Goal: Information Seeking & Learning: Learn about a topic

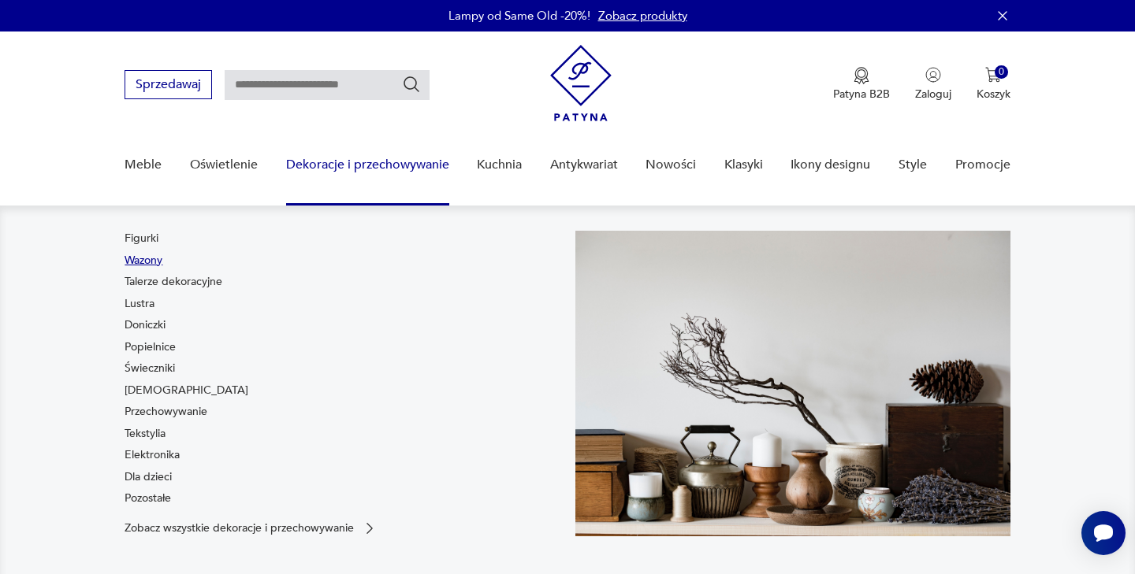
click at [149, 259] on link "Wazony" at bounding box center [143, 261] width 38 height 16
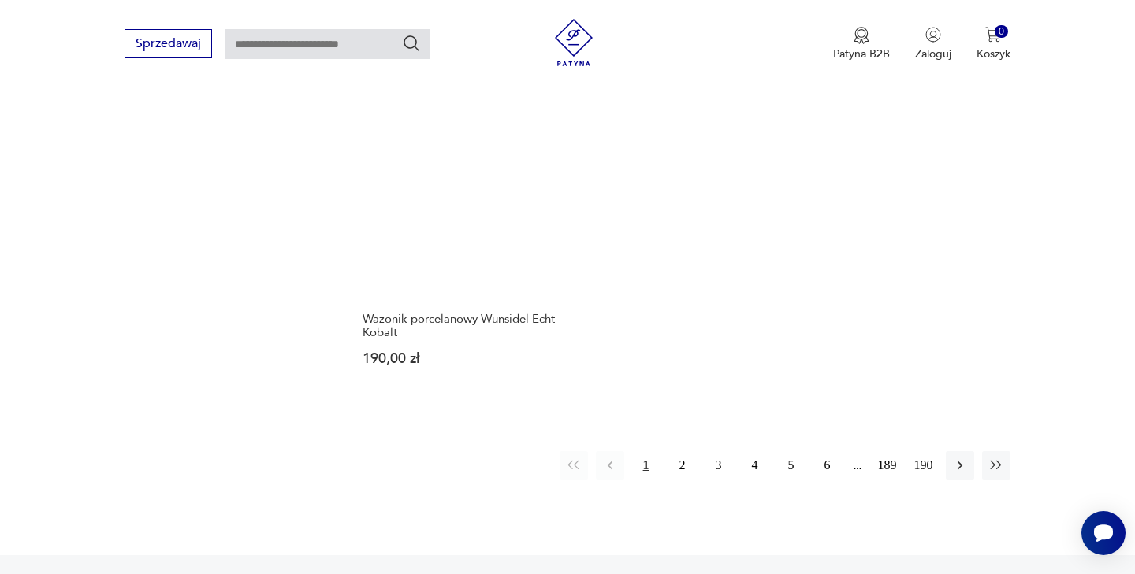
scroll to position [2335, 0]
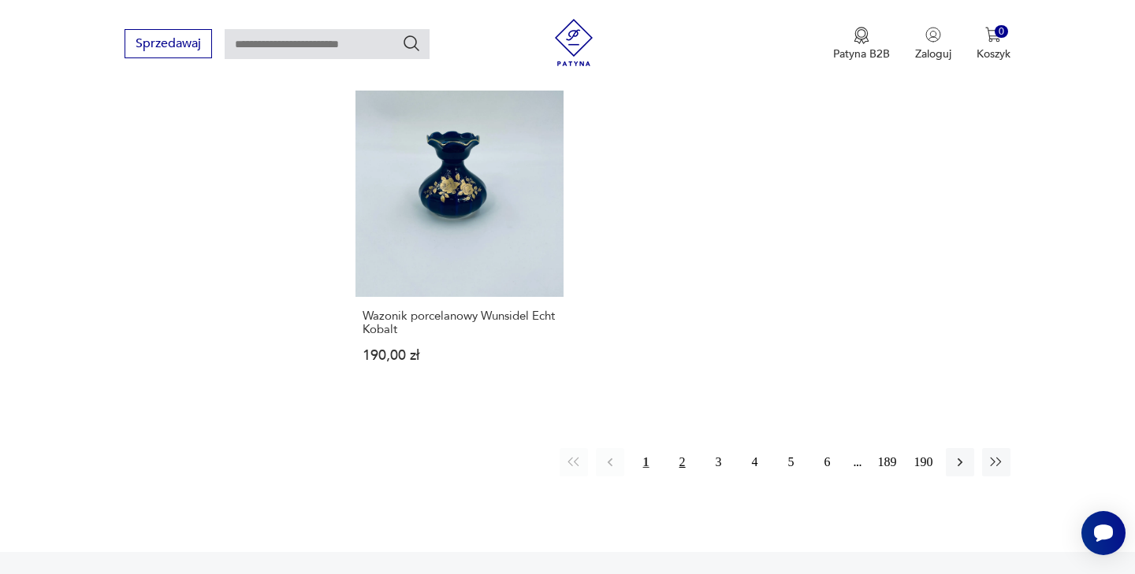
click at [682, 448] on button "2" at bounding box center [682, 462] width 28 height 28
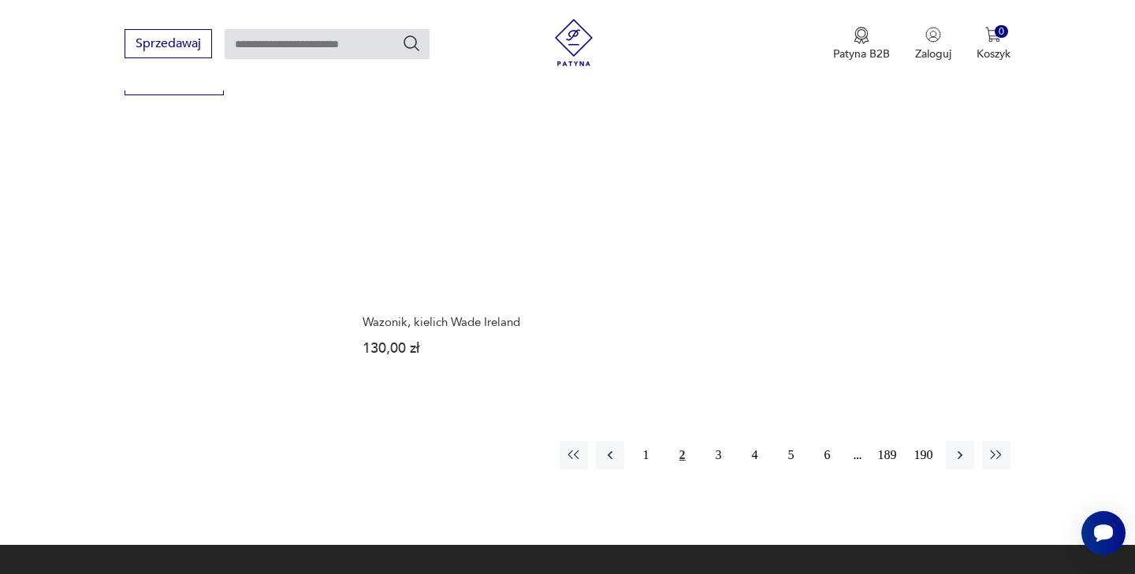
scroll to position [2293, 0]
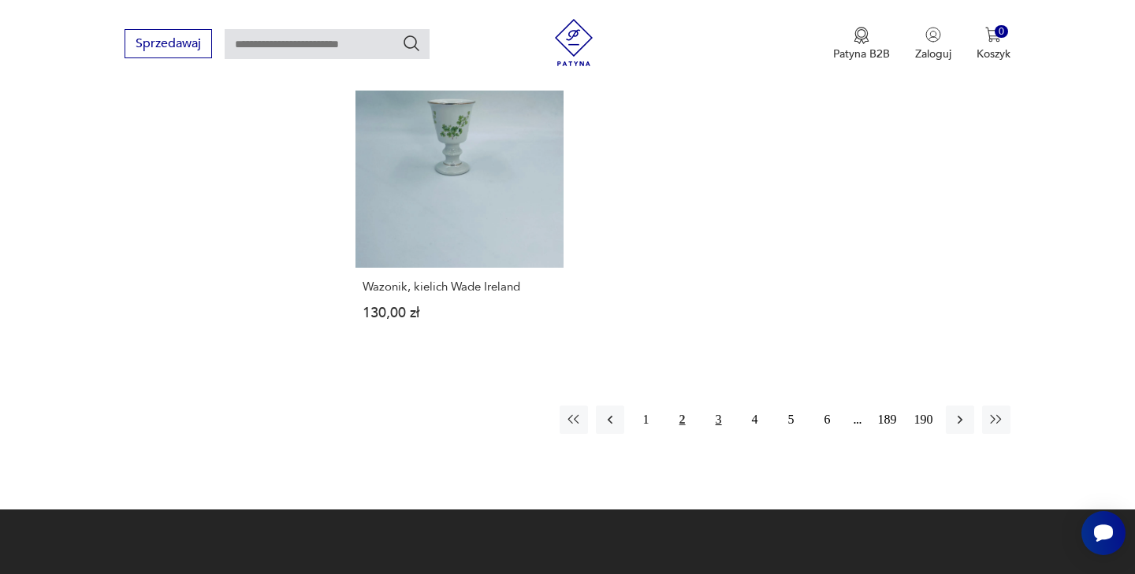
click at [716, 422] on button "3" at bounding box center [718, 420] width 28 height 28
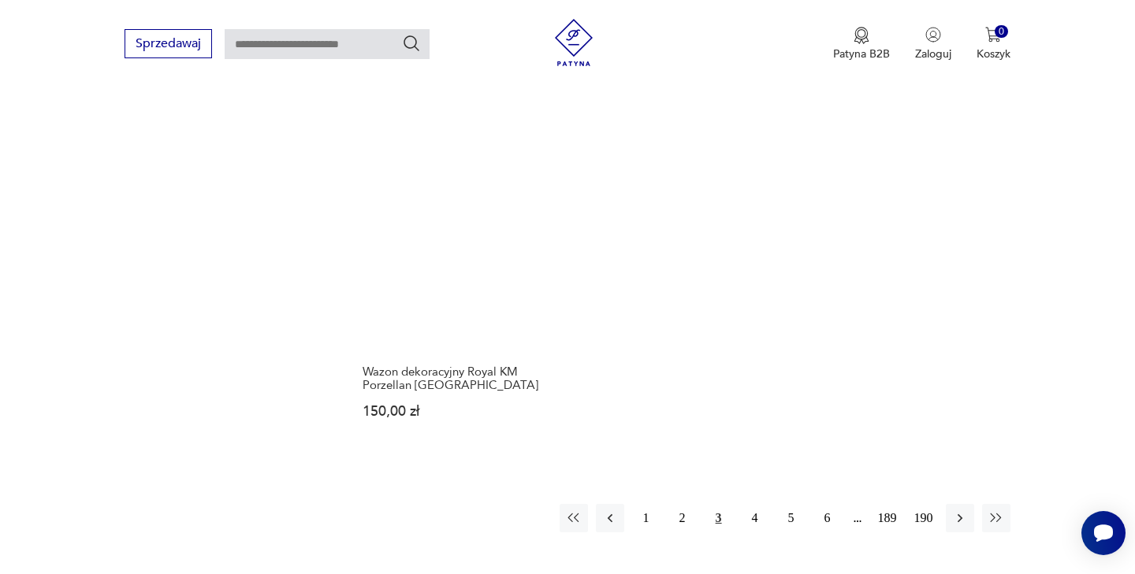
scroll to position [2282, 0]
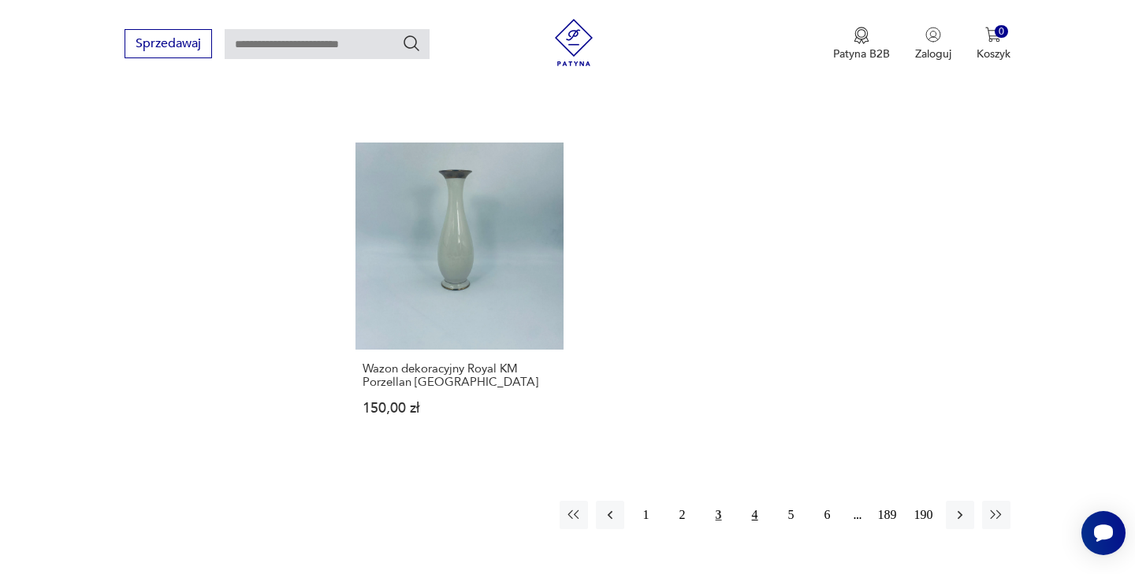
click at [756, 501] on button "4" at bounding box center [755, 515] width 28 height 28
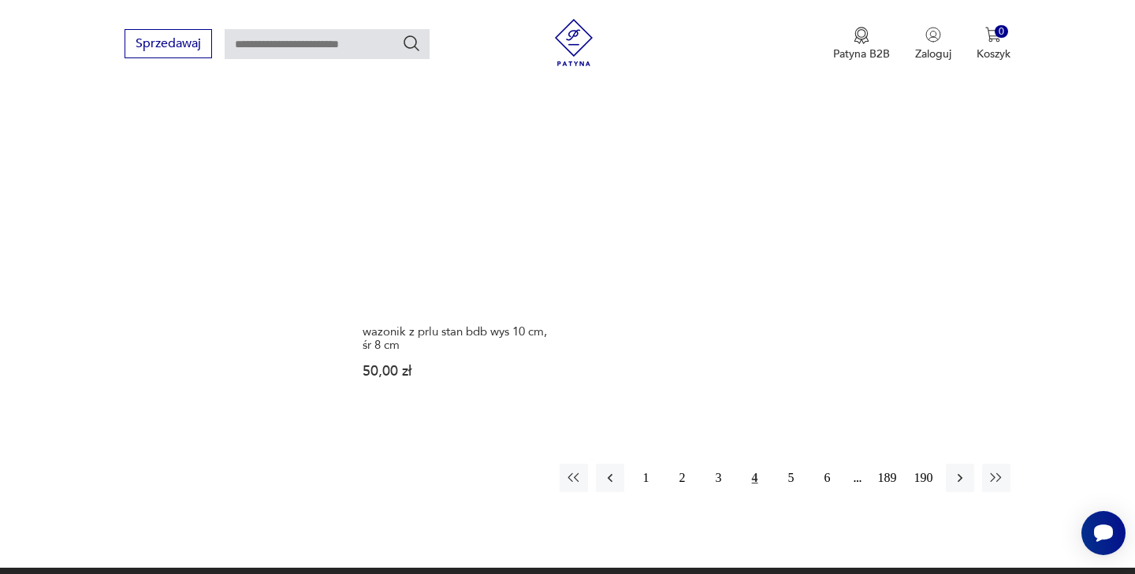
scroll to position [2311, 0]
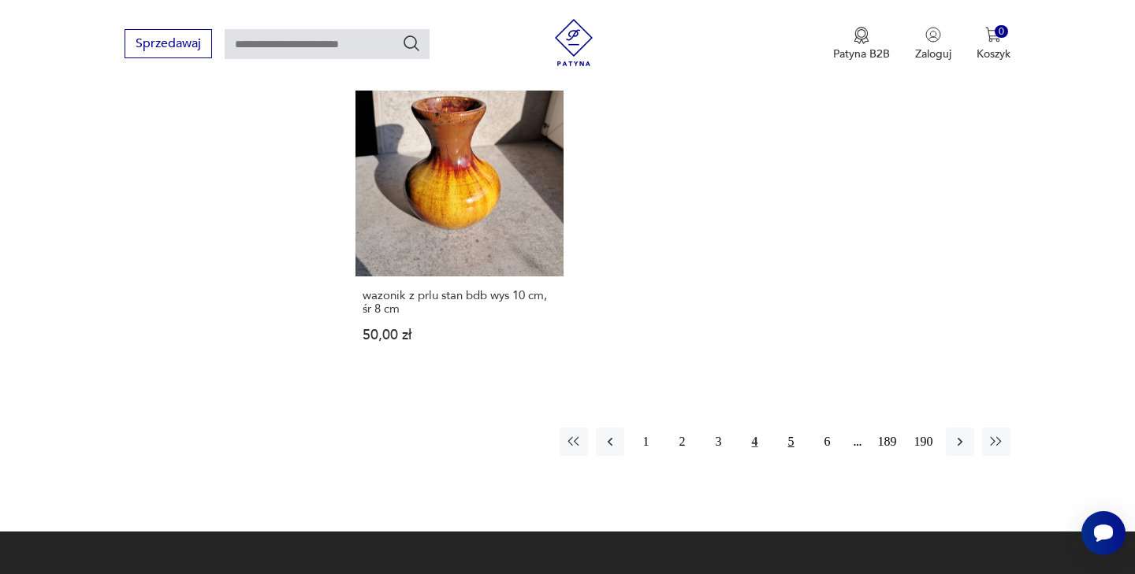
click at [791, 428] on button "5" at bounding box center [791, 442] width 28 height 28
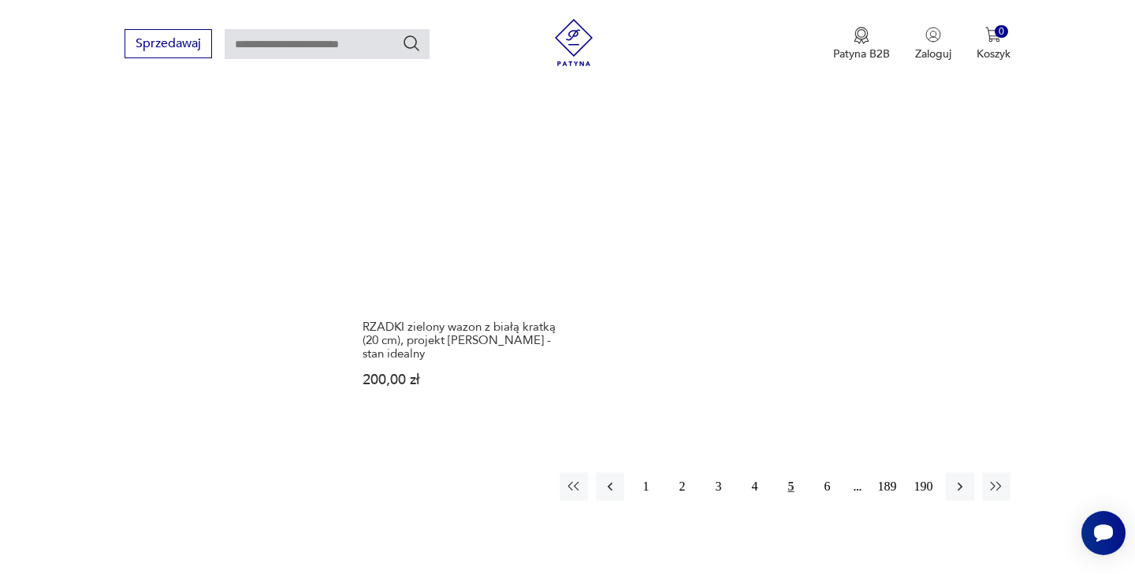
scroll to position [2287, 0]
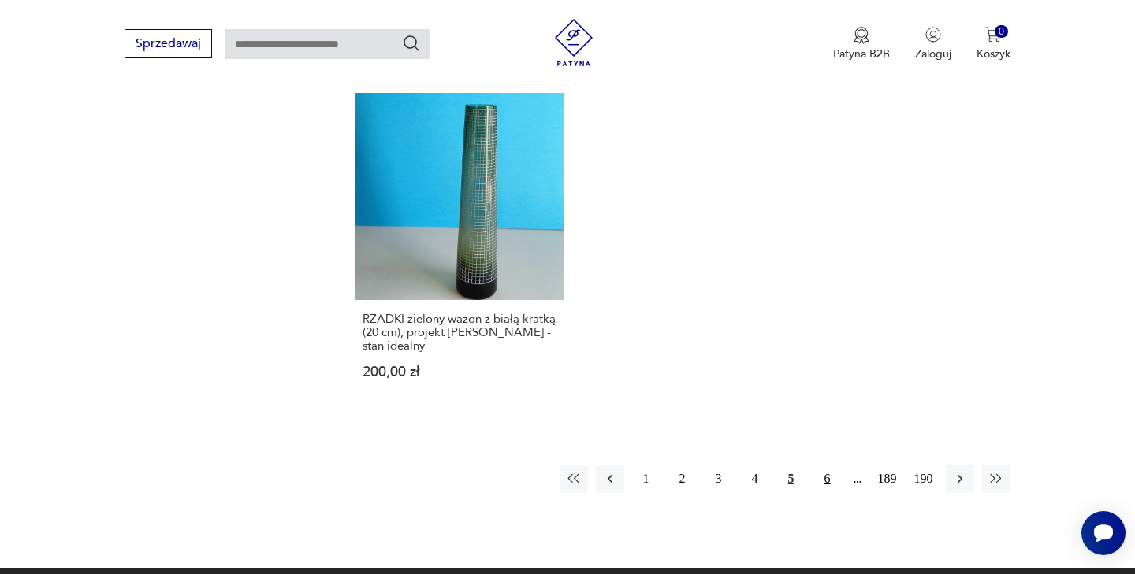
click at [826, 465] on button "6" at bounding box center [827, 479] width 28 height 28
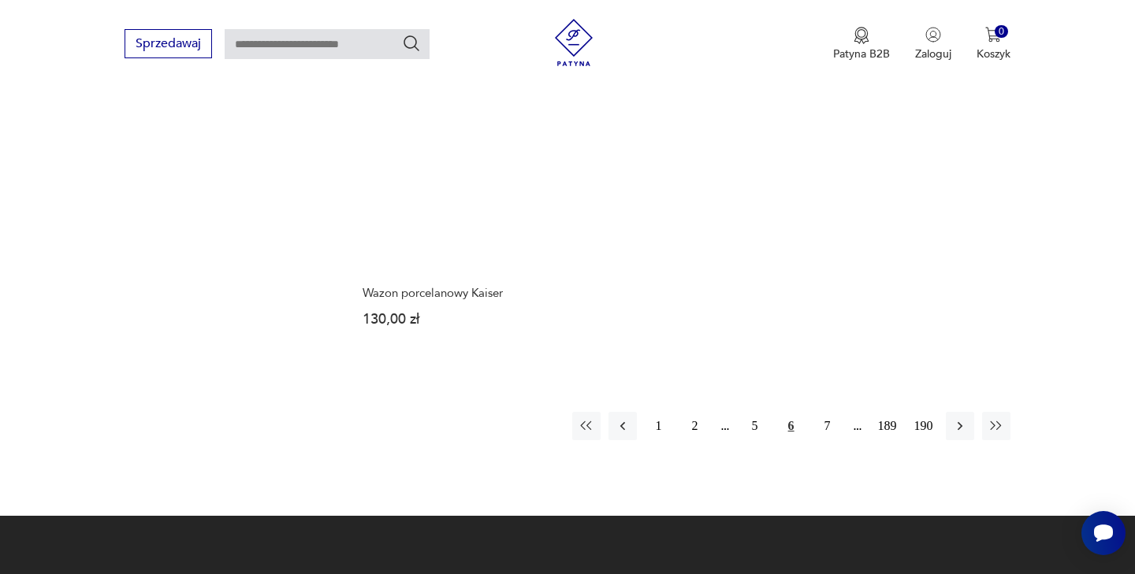
scroll to position [2360, 0]
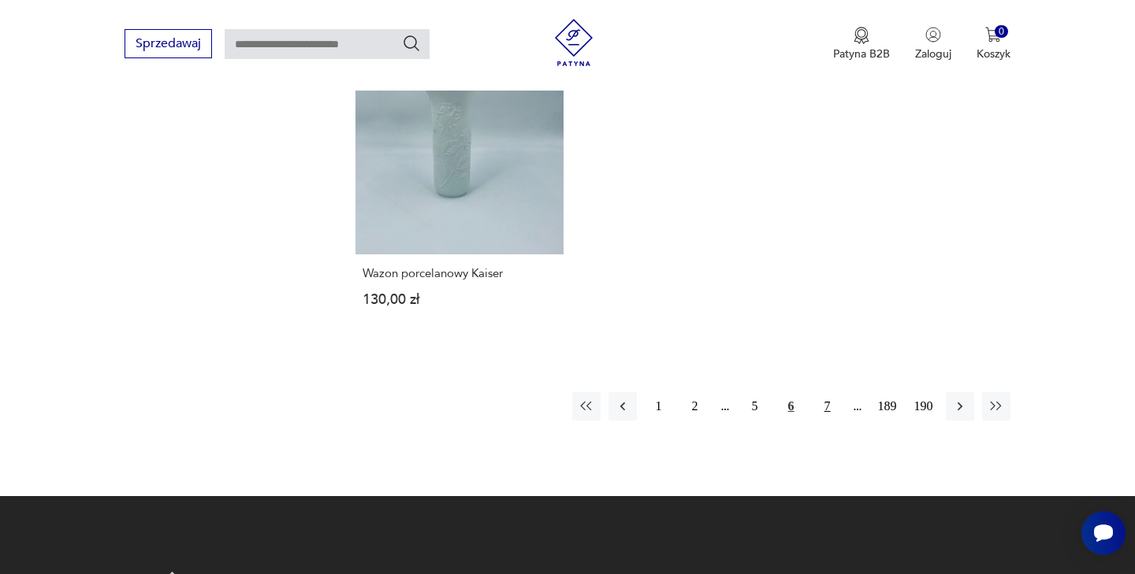
click at [826, 392] on button "7" at bounding box center [827, 406] width 28 height 28
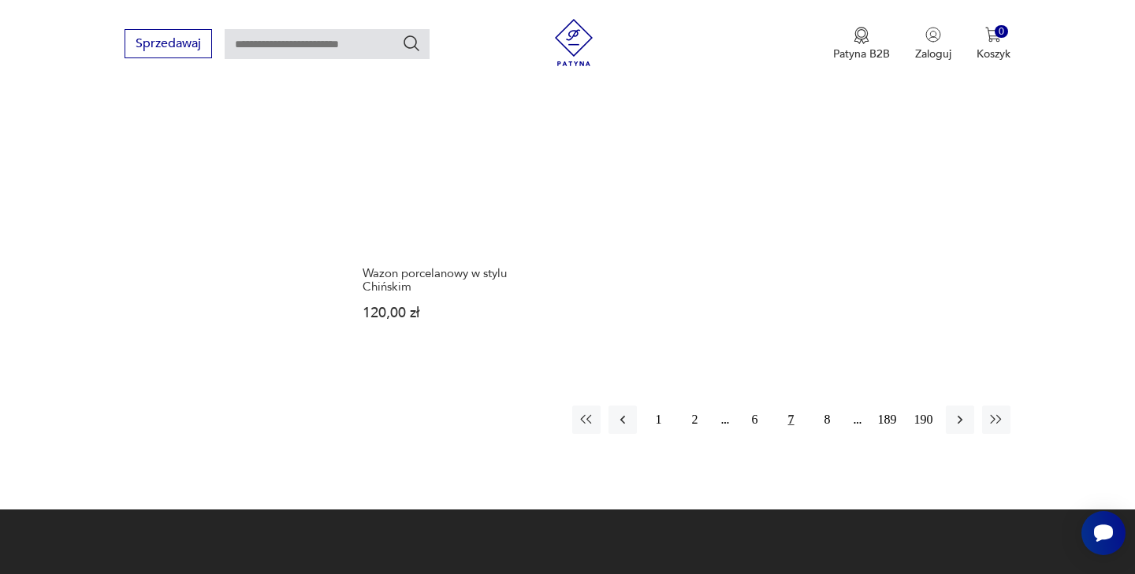
scroll to position [2484, 0]
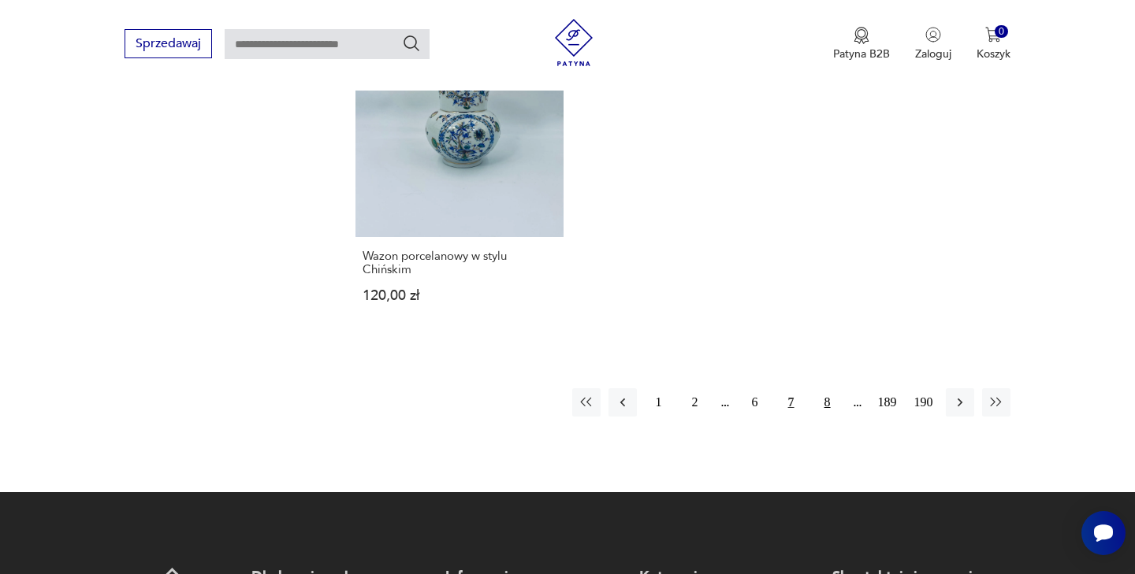
click at [828, 388] on button "8" at bounding box center [827, 402] width 28 height 28
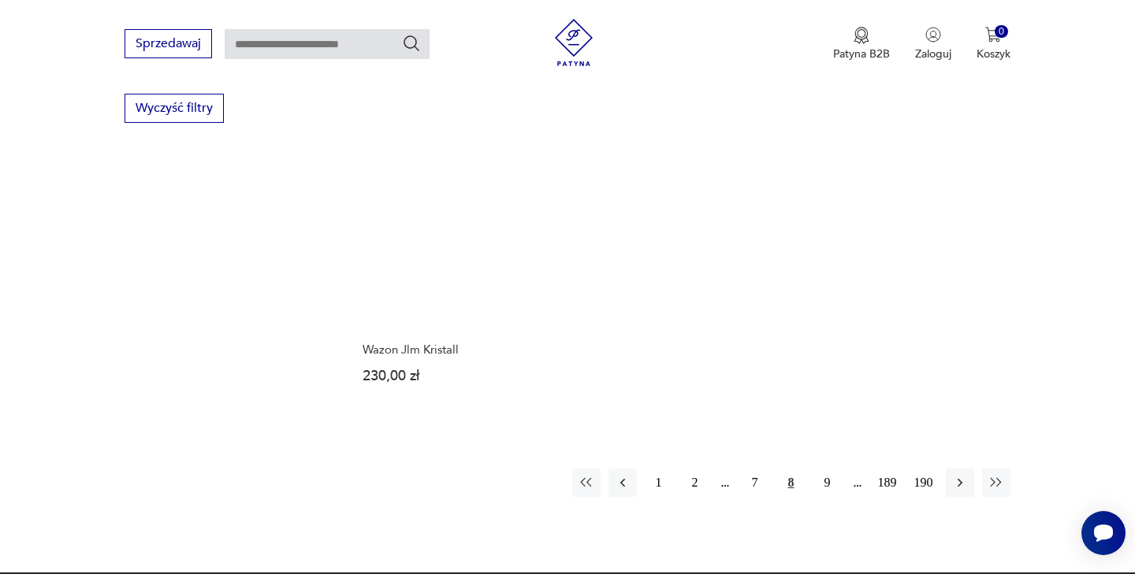
scroll to position [2309, 0]
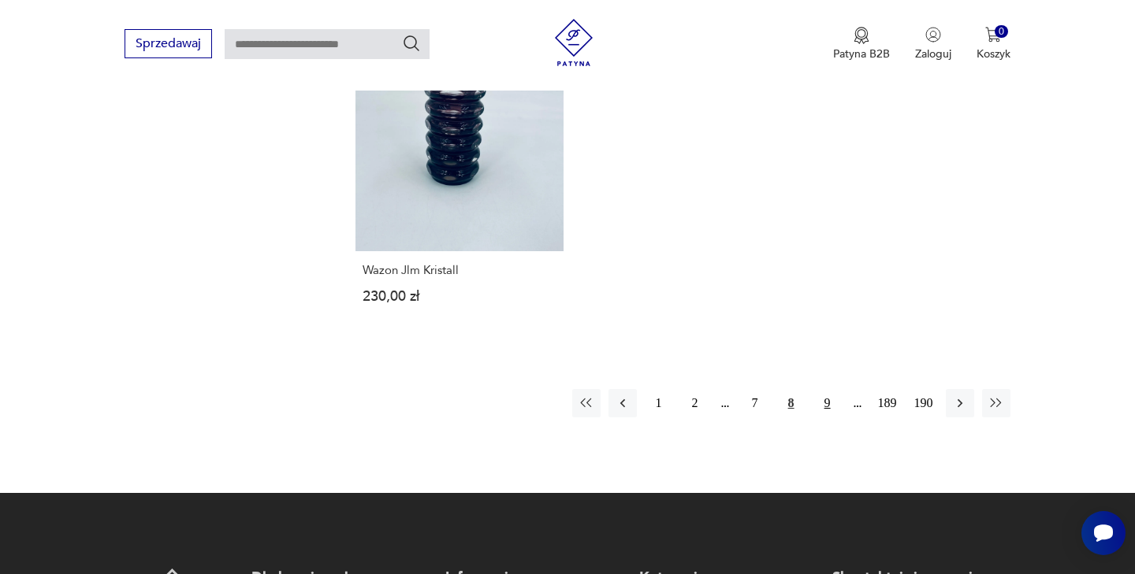
click at [826, 415] on button "9" at bounding box center [827, 403] width 28 height 28
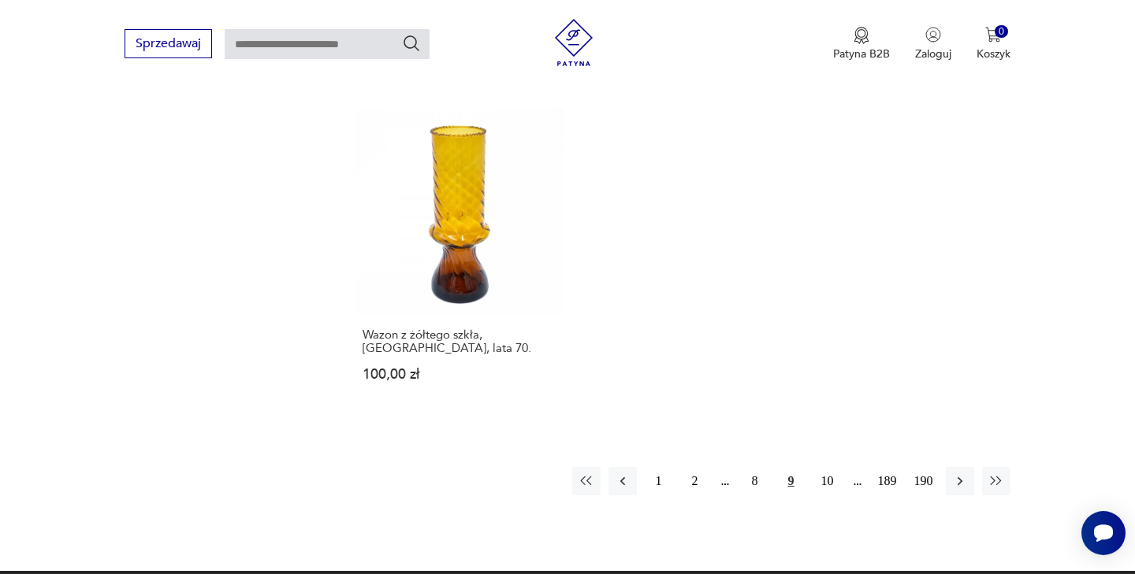
scroll to position [2412, 0]
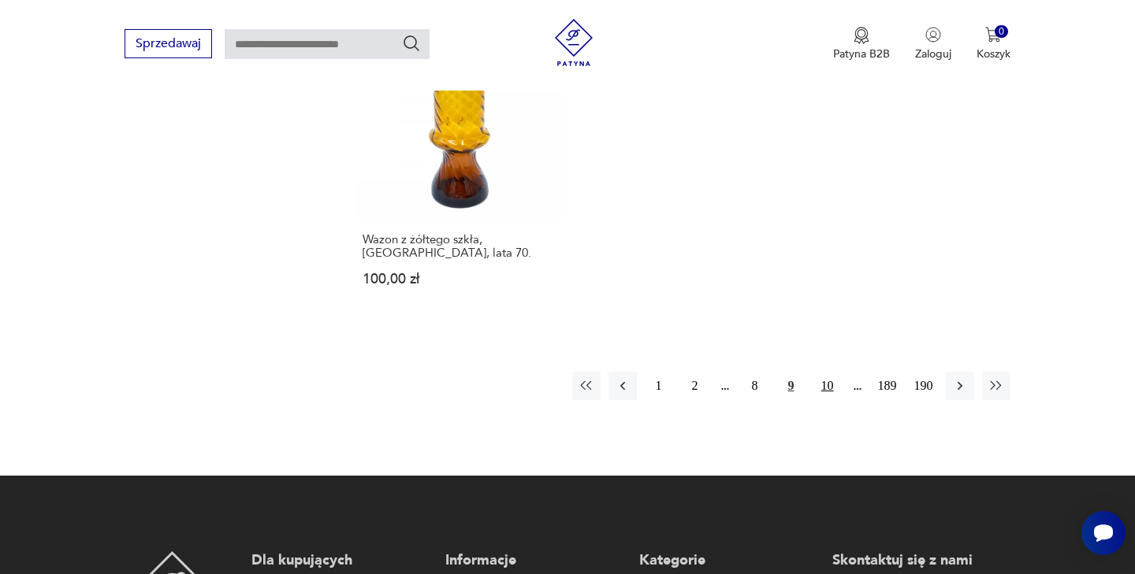
click at [833, 372] on button "10" at bounding box center [827, 386] width 28 height 28
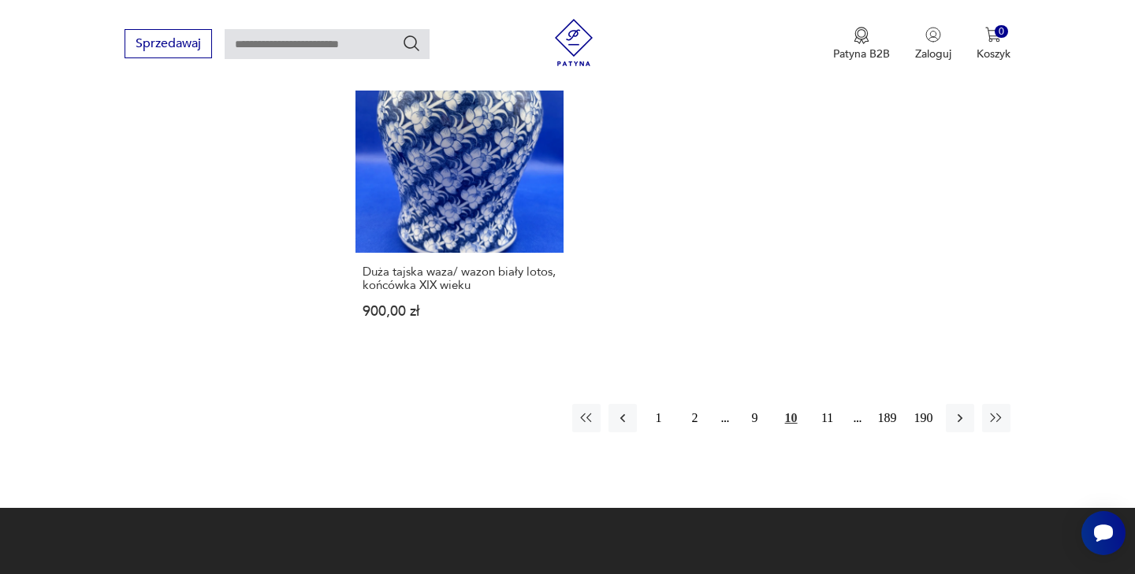
scroll to position [2376, 0]
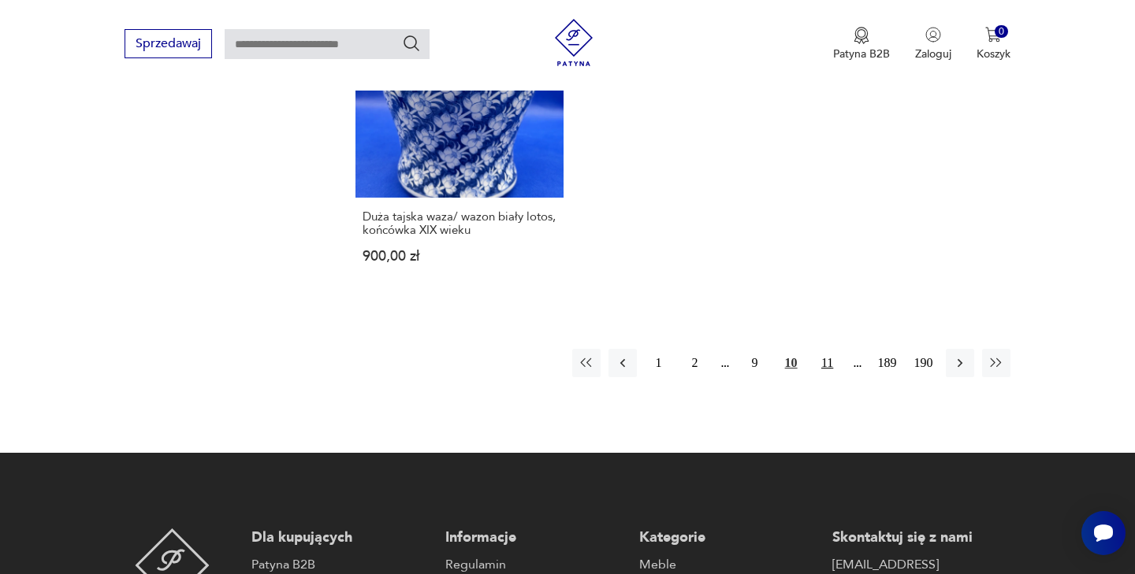
click at [830, 349] on button "11" at bounding box center [827, 363] width 28 height 28
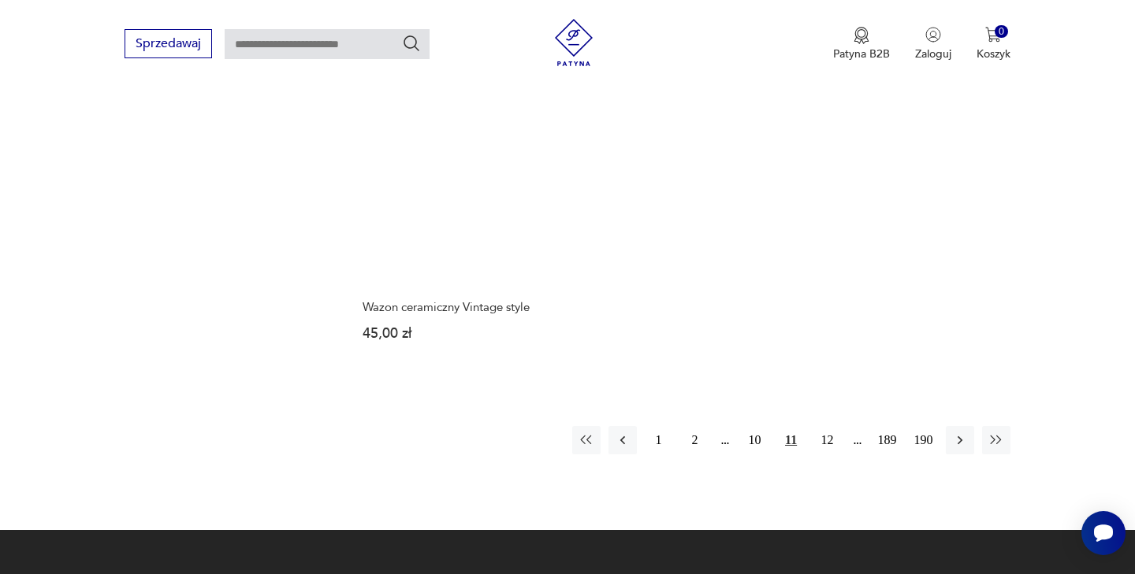
scroll to position [2352, 0]
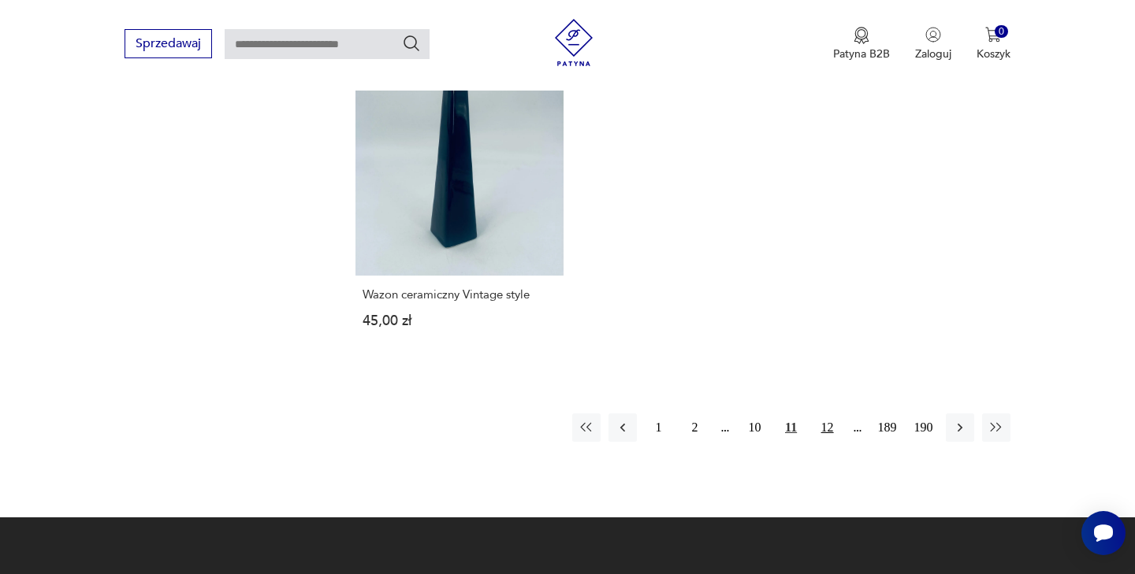
click at [826, 414] on button "12" at bounding box center [827, 428] width 28 height 28
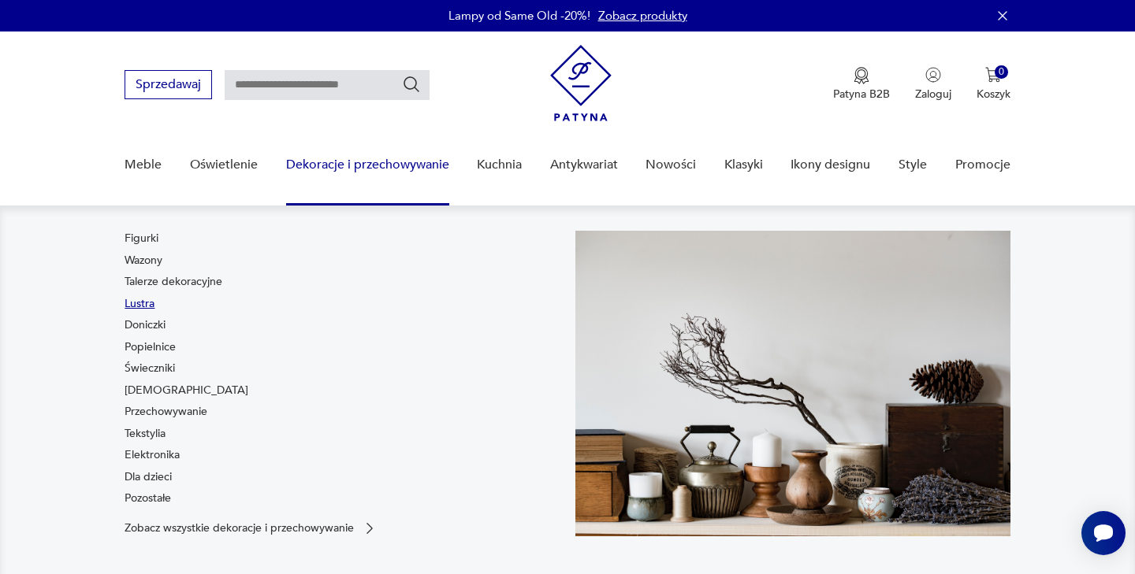
click at [139, 303] on link "Lustra" at bounding box center [139, 304] width 30 height 16
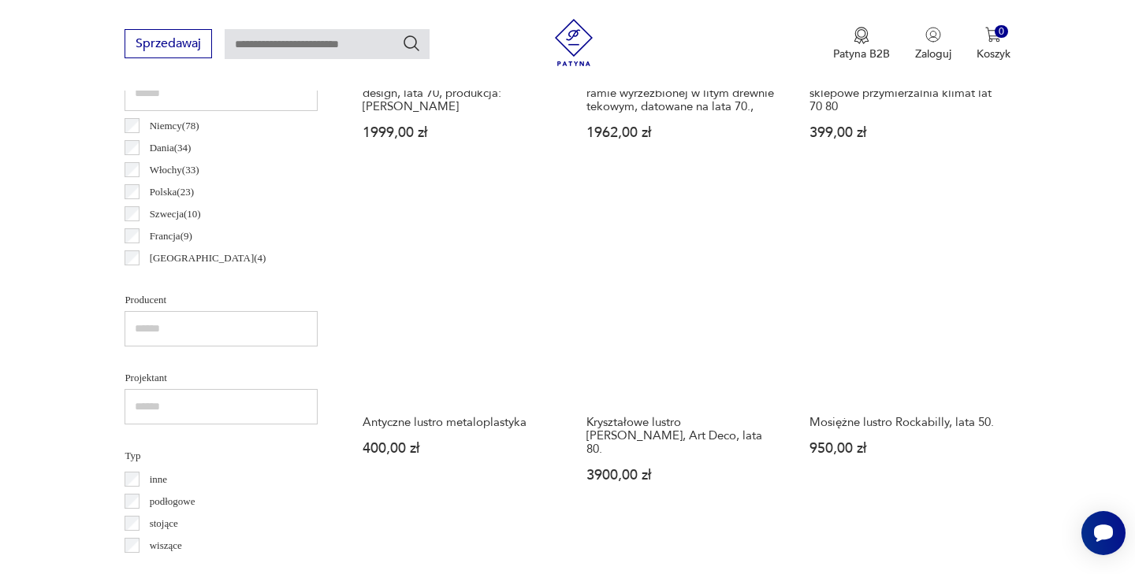
scroll to position [856, 0]
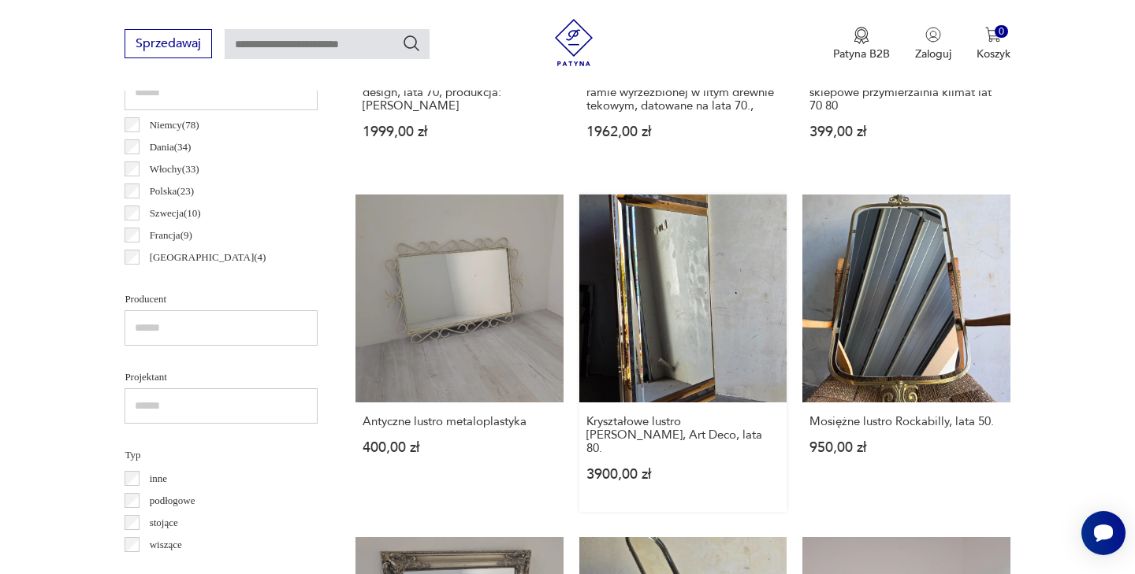
click at [643, 315] on link "Kryształowe lustro [PERSON_NAME], Art Deco, lata 80. 3900,00 zł" at bounding box center [682, 353] width 207 height 317
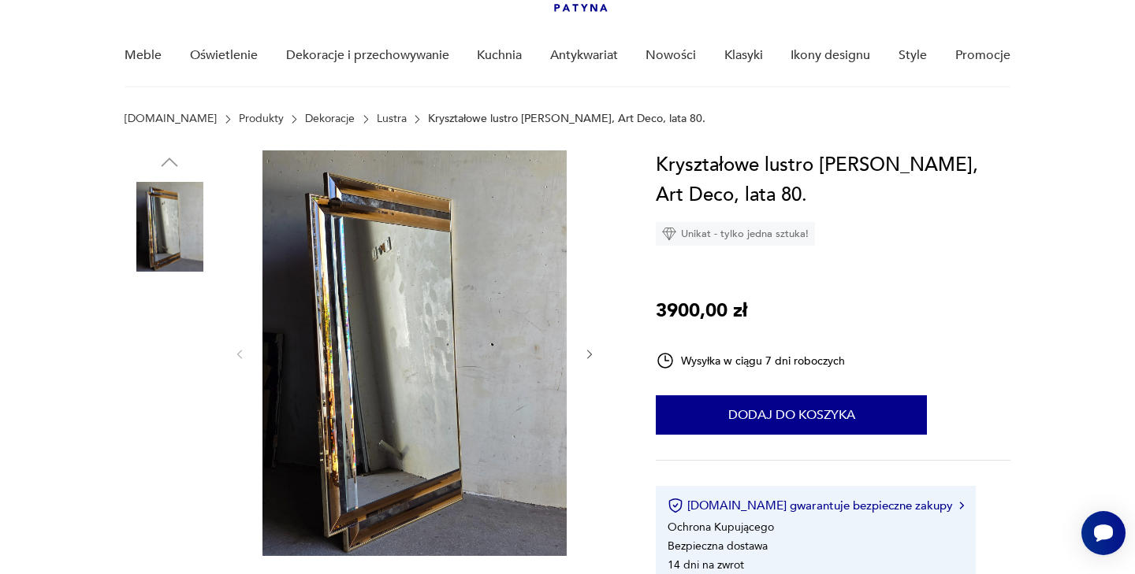
scroll to position [207, 0]
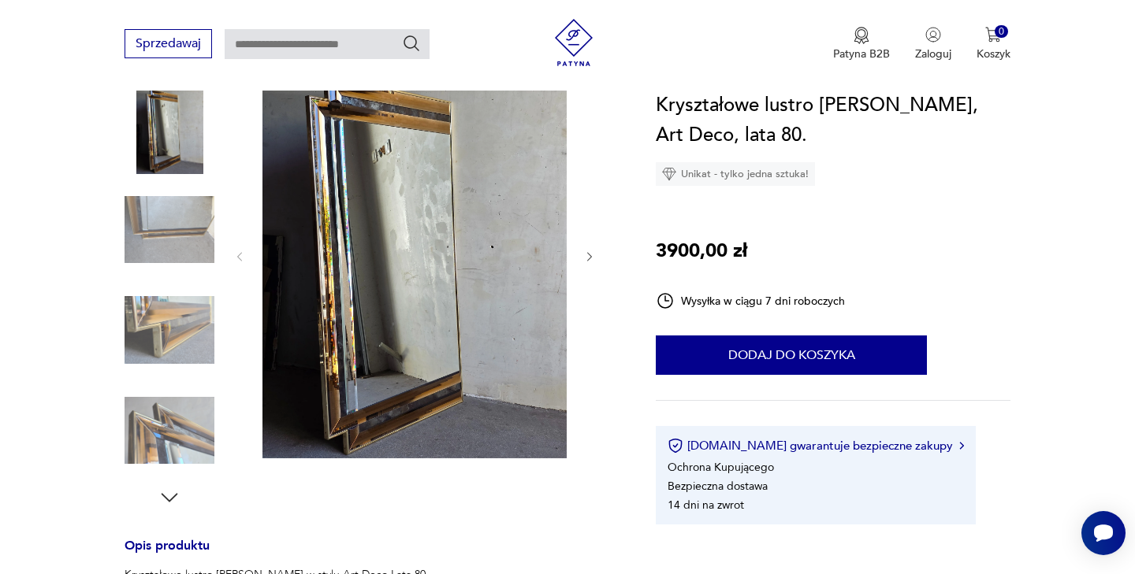
click at [585, 258] on icon "button" at bounding box center [589, 257] width 13 height 13
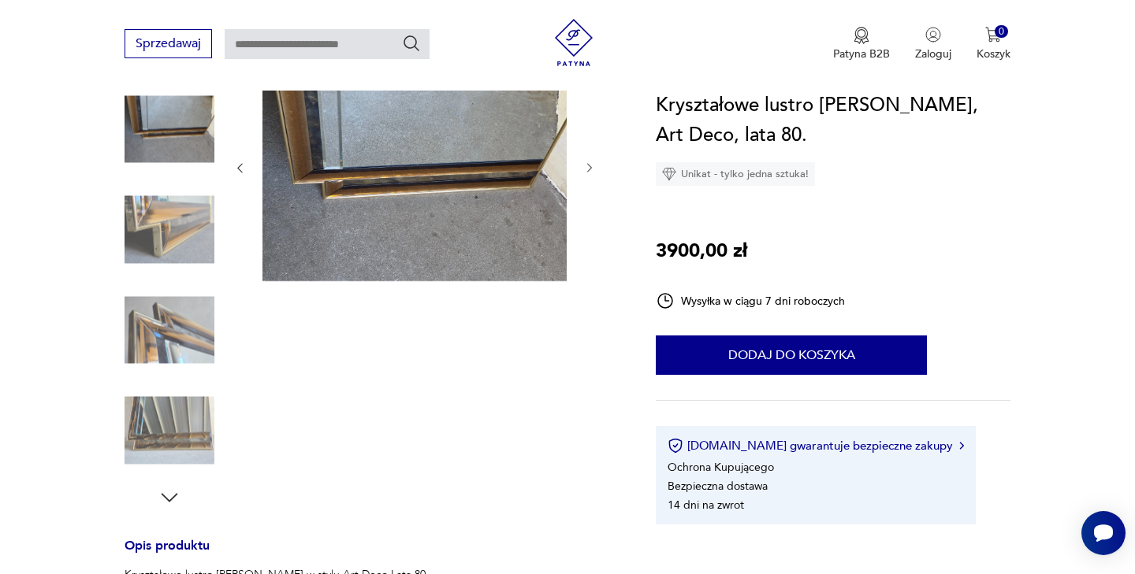
scroll to position [188, 0]
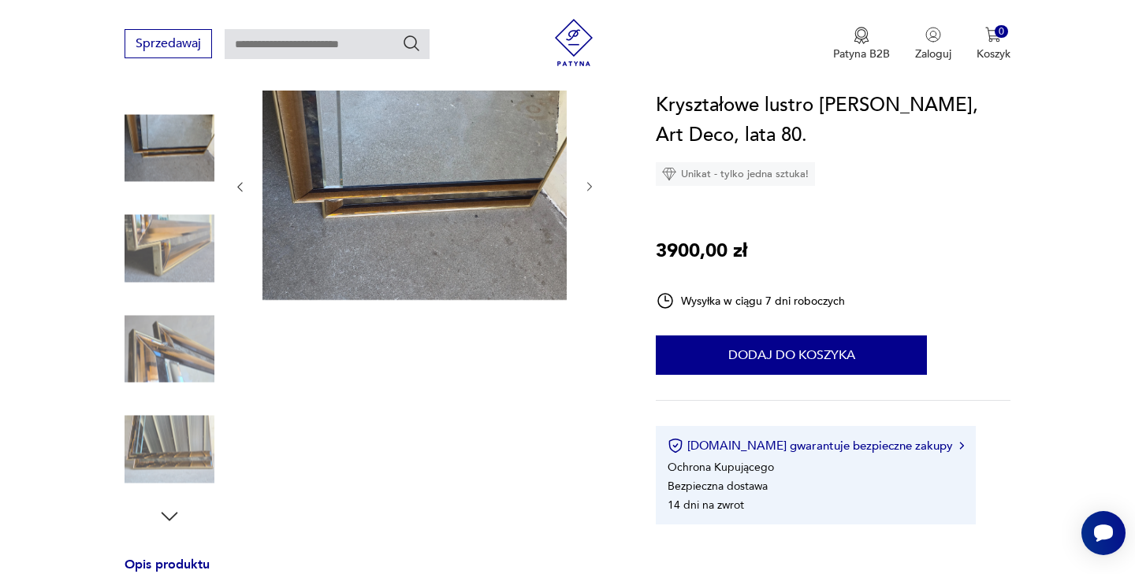
click at [504, 228] on img at bounding box center [414, 186] width 304 height 228
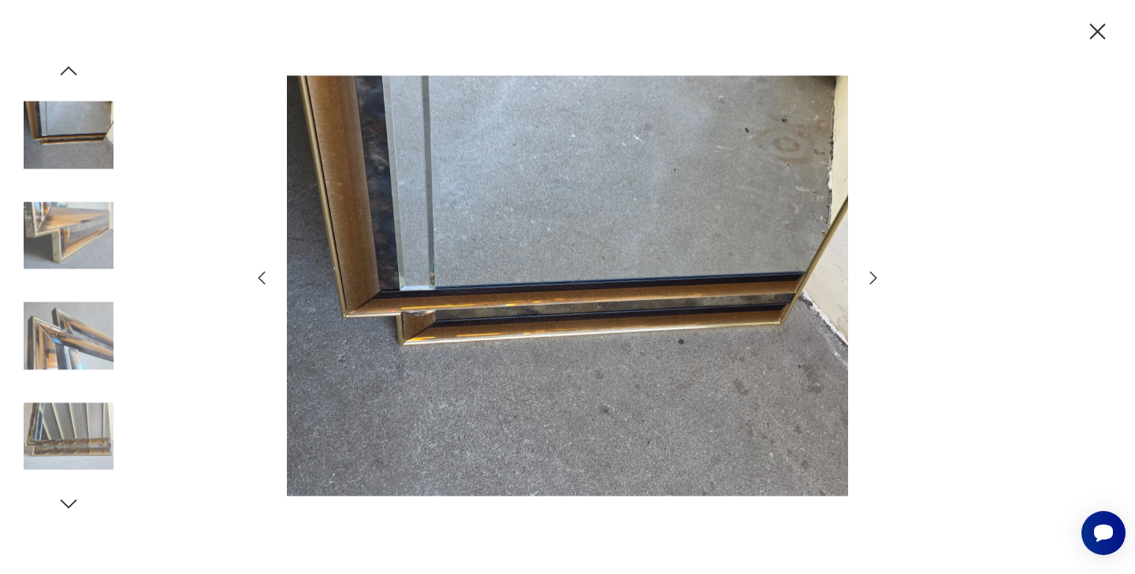
click at [44, 433] on img at bounding box center [69, 437] width 90 height 90
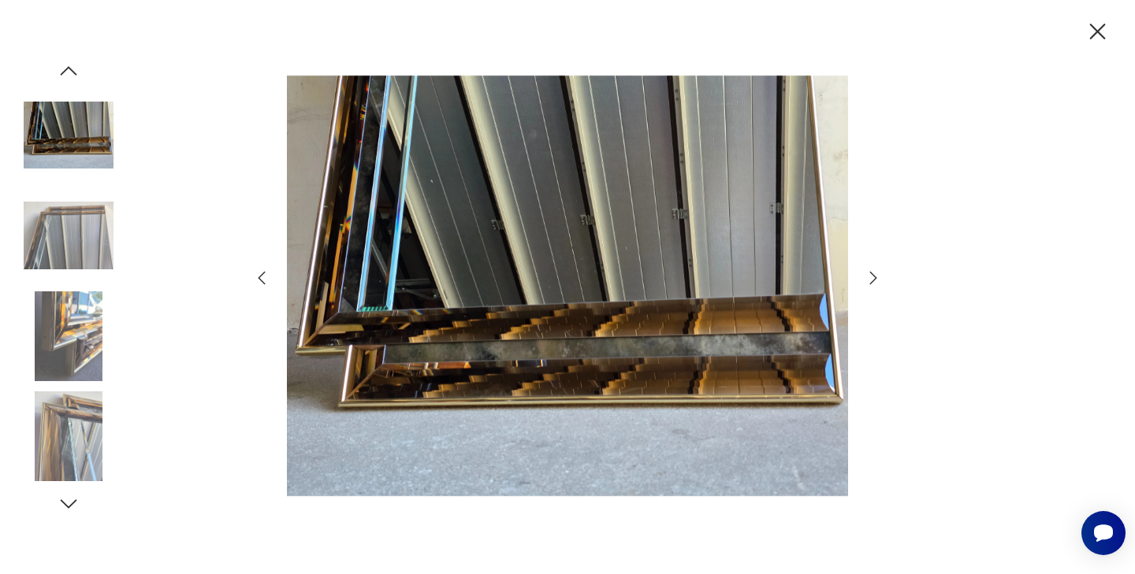
click at [60, 317] on img at bounding box center [69, 337] width 90 height 90
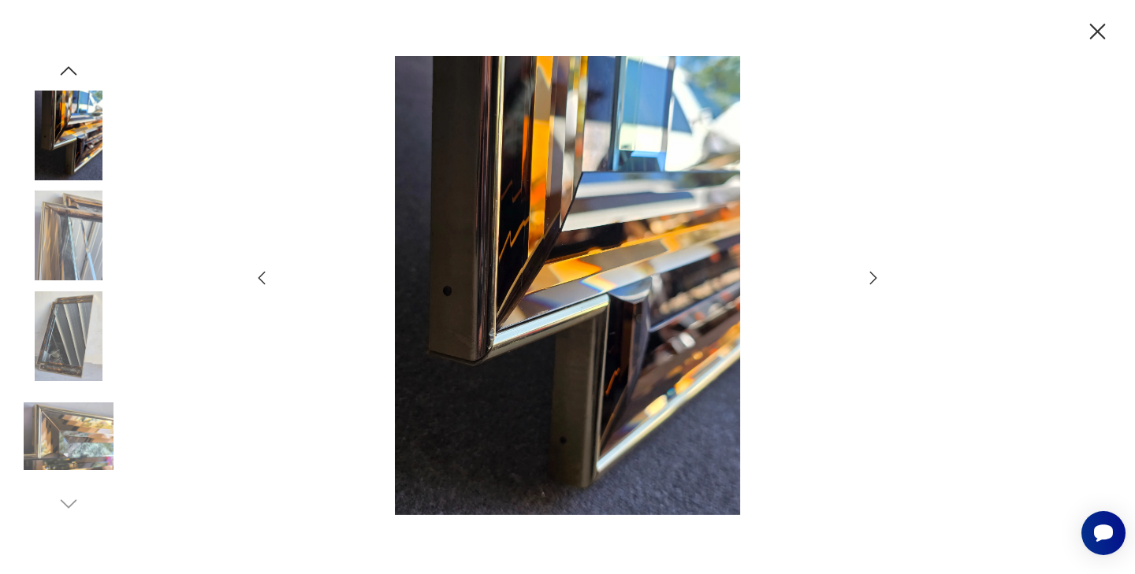
click at [64, 224] on img at bounding box center [69, 236] width 90 height 90
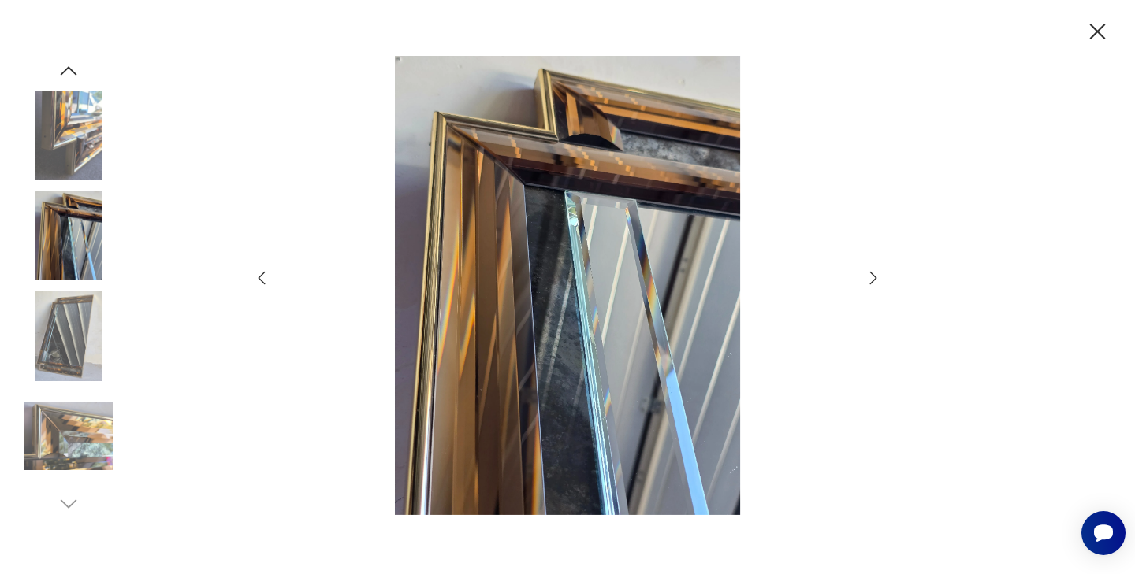
click at [69, 150] on img at bounding box center [69, 136] width 90 height 90
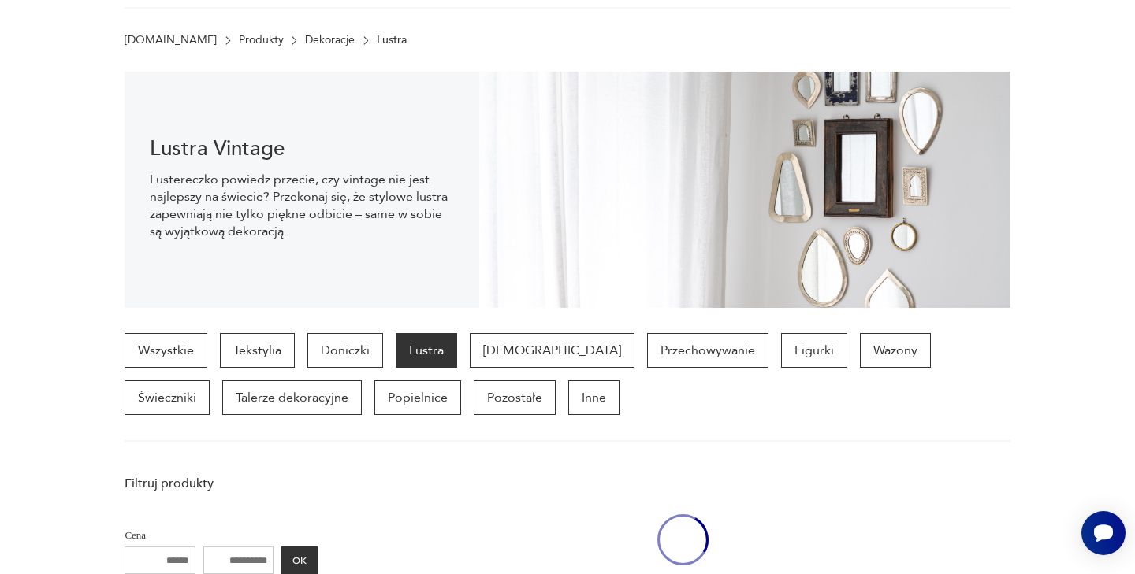
scroll to position [856, 0]
